Goal: Information Seeking & Learning: Learn about a topic

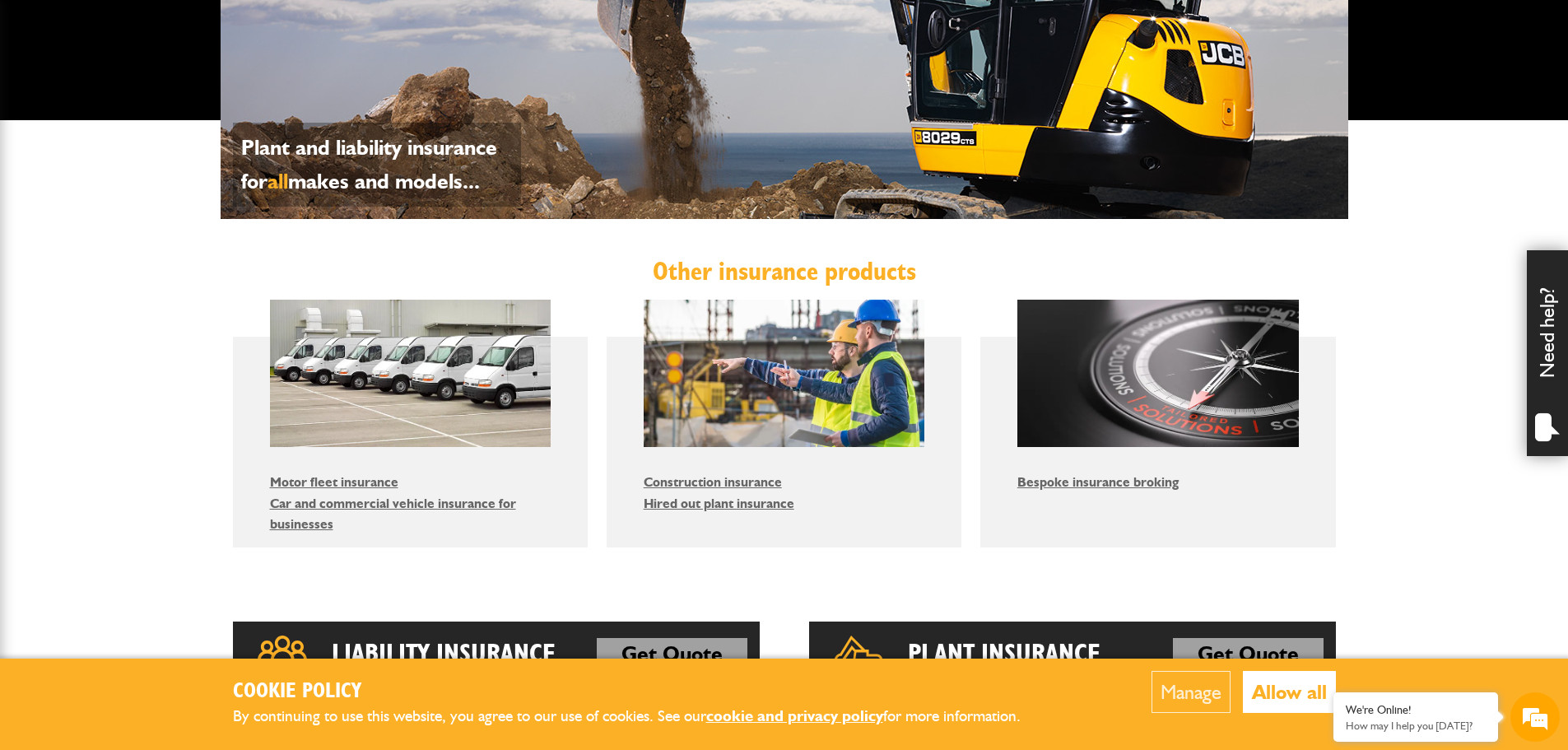
scroll to position [823, 0]
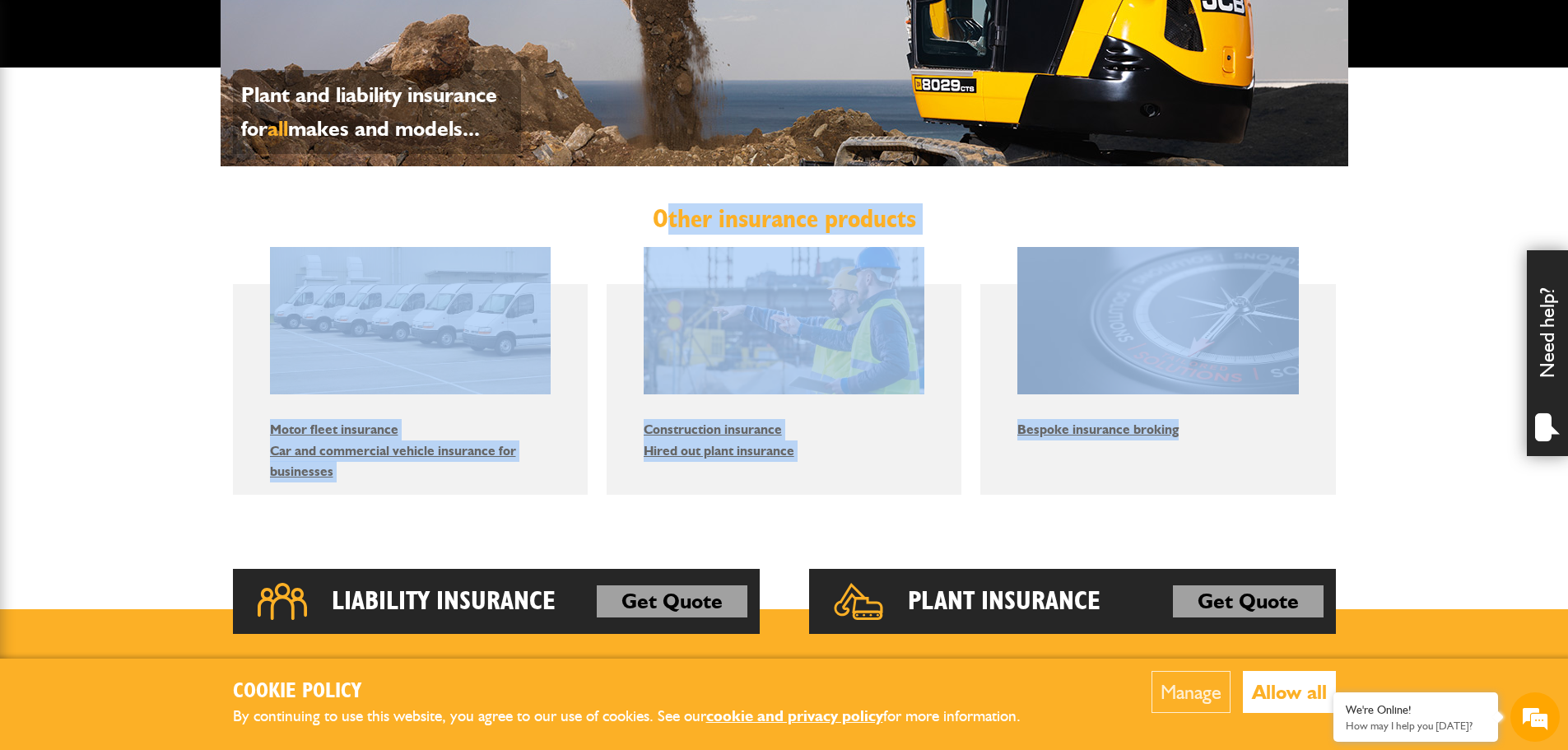
drag, startPoint x: 668, startPoint y: 215, endPoint x: 1376, endPoint y: 478, distance: 755.3
click at [1373, 478] on body "Cookie Policy By continuing to use this website, you agree to our use of cookie…" at bounding box center [784, 146] width 1568 height 1939
click at [1441, 489] on body "Cookie Policy By continuing to use this website, you agree to our use of cookie…" at bounding box center [784, 146] width 1568 height 1939
drag, startPoint x: 1173, startPoint y: 436, endPoint x: 614, endPoint y: 173, distance: 617.8
click at [614, 173] on body "Cookie Policy By continuing to use this website, you agree to our use of cookie…" at bounding box center [784, 146] width 1568 height 1939
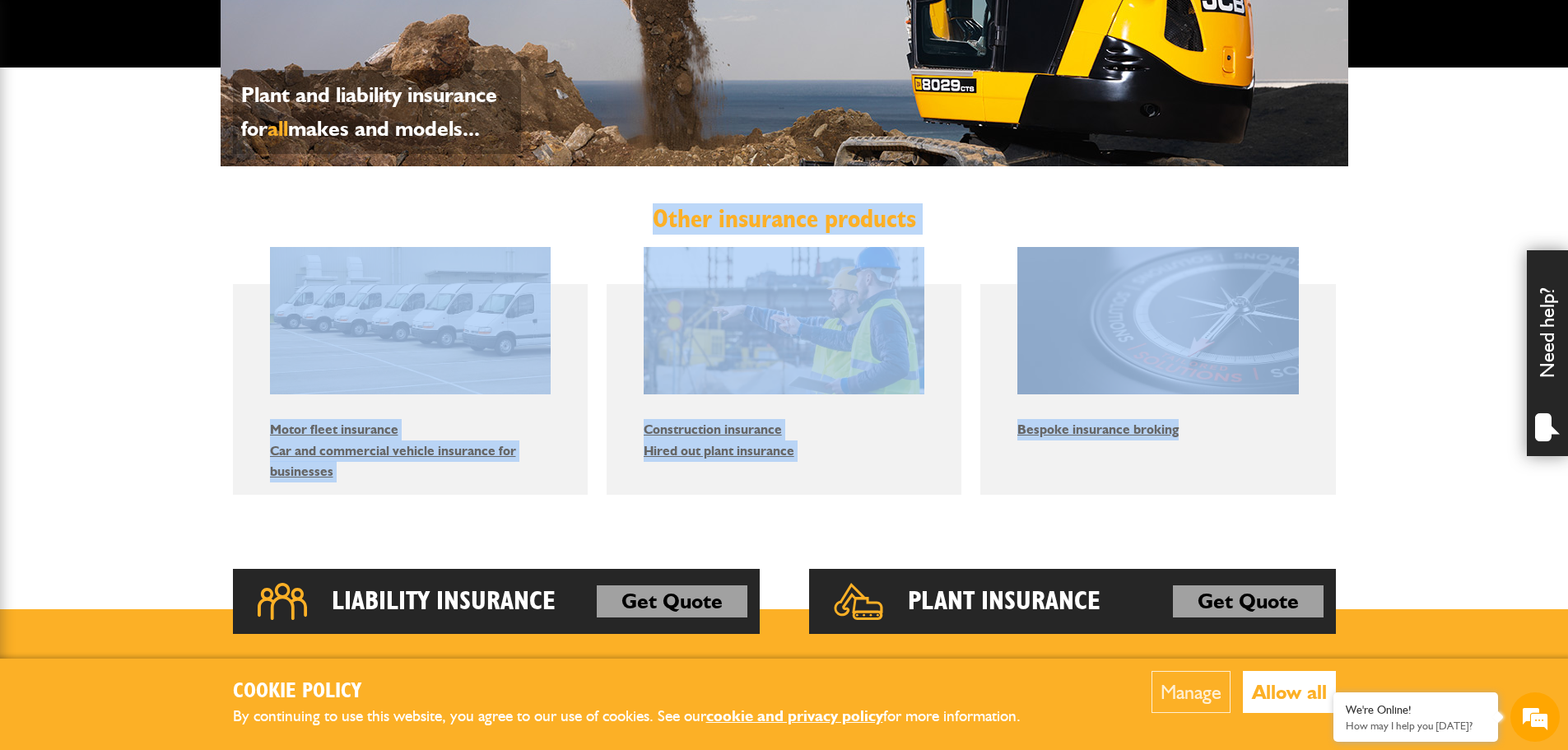
click at [616, 186] on div "Other insurance products Motor fleet insurance Car and commercial vehicle insur…" at bounding box center [784, 349] width 1128 height 366
click at [635, 203] on div "Other insurance products Motor fleet insurance Car and commercial vehicle insur…" at bounding box center [784, 349] width 1128 height 366
click at [651, 204] on h2 "Other insurance products" at bounding box center [784, 218] width 1103 height 31
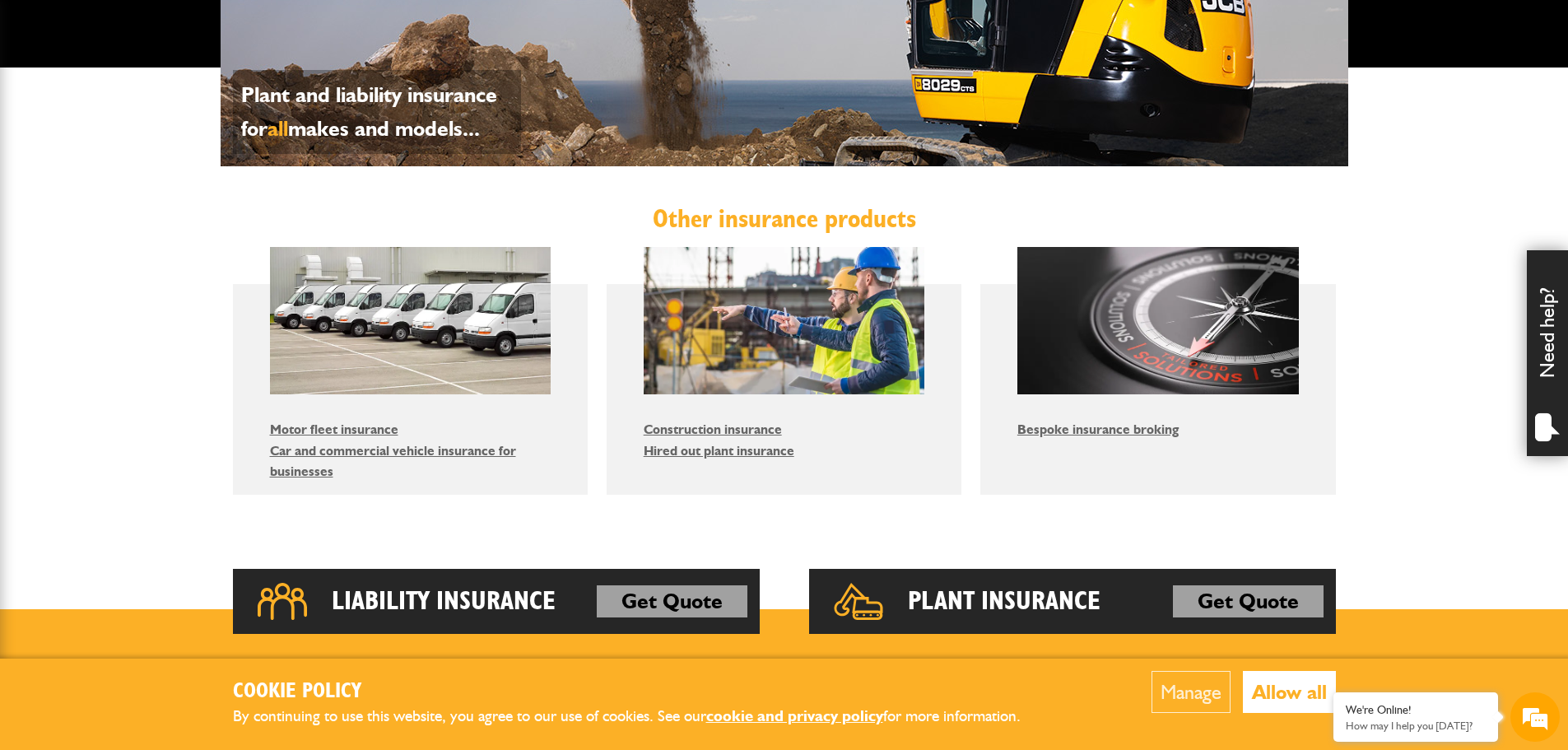
click at [664, 213] on h2 "Other insurance products" at bounding box center [784, 218] width 1103 height 31
click at [754, 451] on link "Hired out plant insurance" at bounding box center [718, 451] width 151 height 16
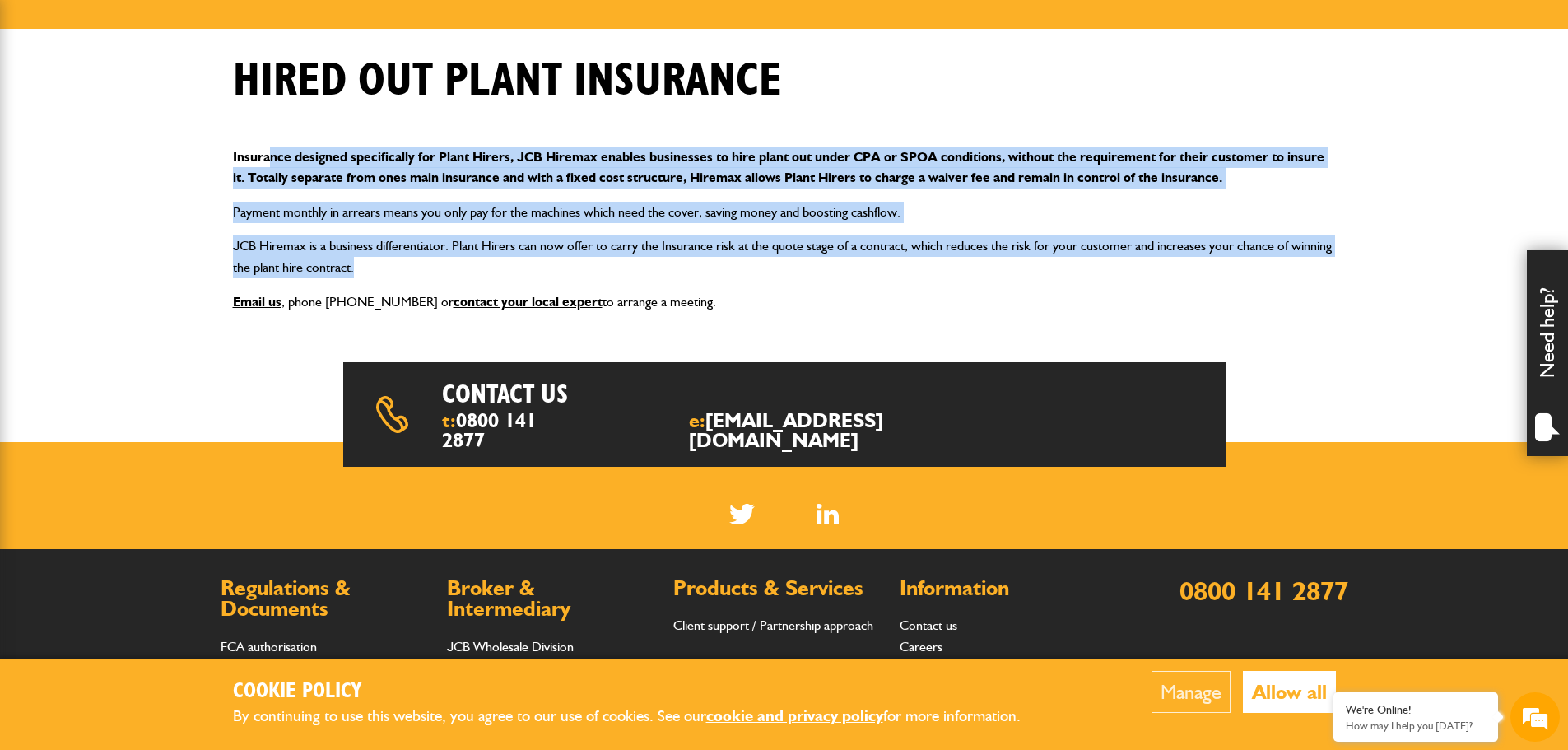
drag, startPoint x: 330, startPoint y: 238, endPoint x: 1198, endPoint y: 265, distance: 868.4
click at [1198, 265] on div "Insurance designed specifically for Plant Hirers, JCB Hiremax enables businesse…" at bounding box center [784, 230] width 1128 height 193
click at [1198, 265] on p "JCB Hiremax is a business differentiator. Plant Hirers can now offer to carry t…" at bounding box center [784, 256] width 1103 height 42
